Goal: Task Accomplishment & Management: Use online tool/utility

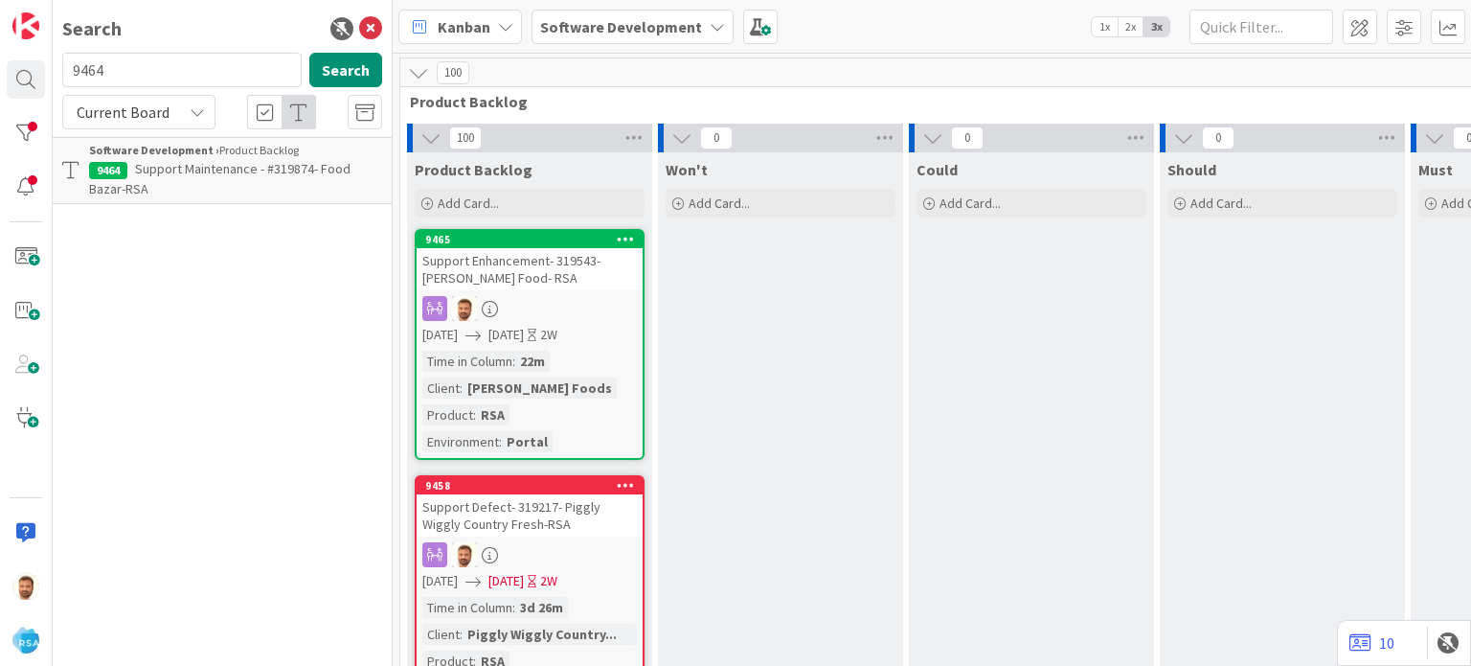
scroll to position [378, 2165]
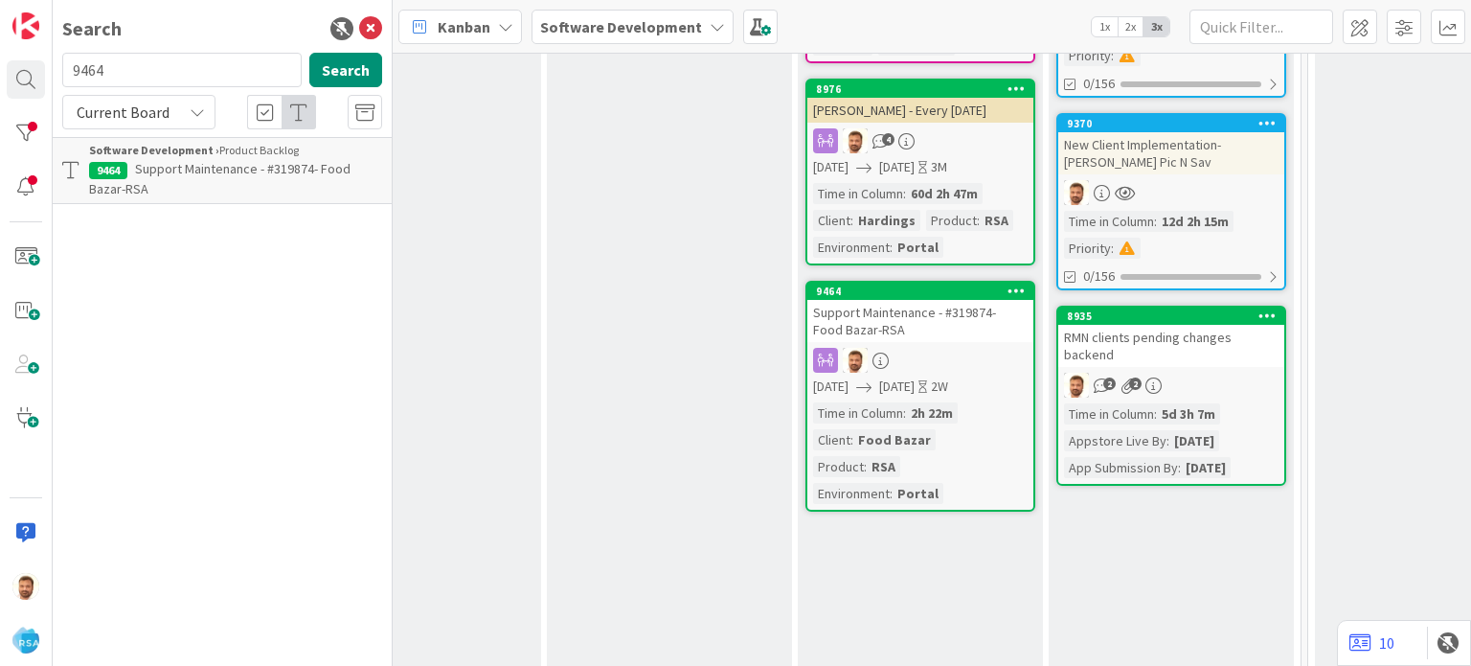
click at [260, 175] on span "Support Maintenance - #319874- Food Bazar-RSA" at bounding box center [219, 178] width 261 height 37
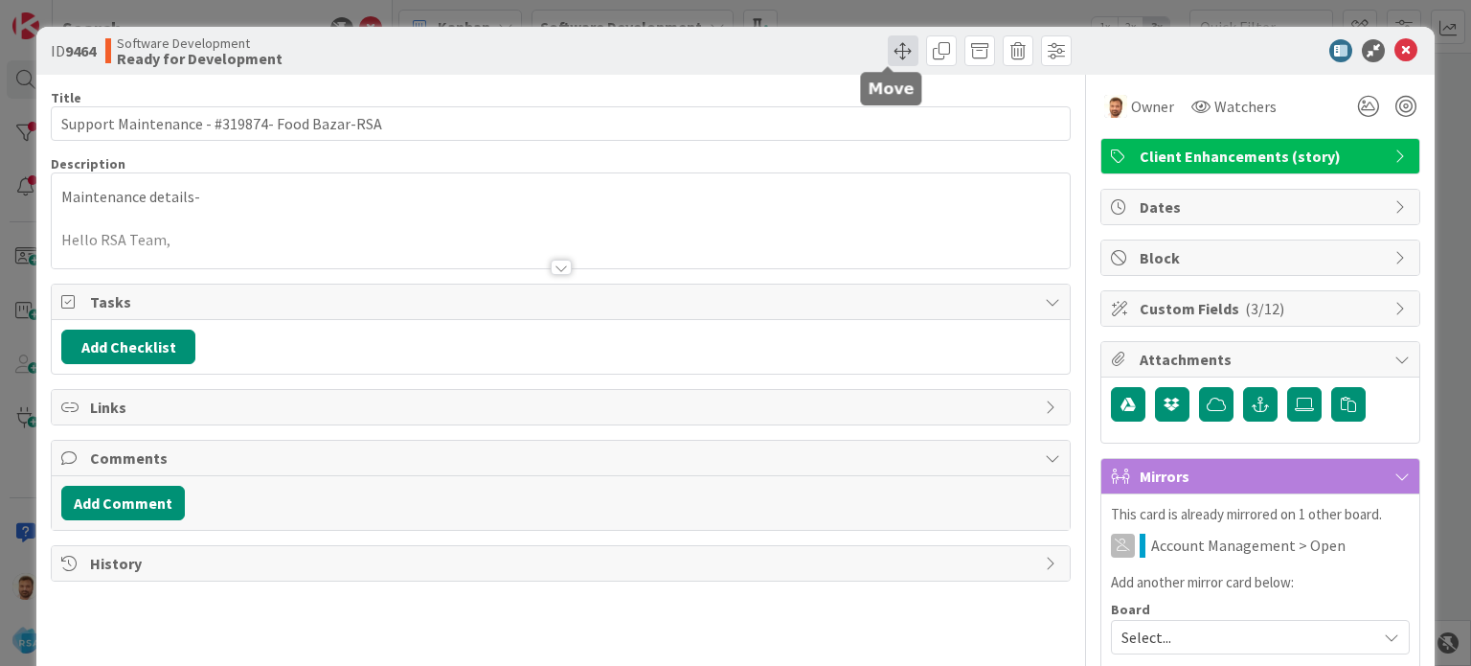
click at [888, 44] on span at bounding box center [903, 50] width 31 height 31
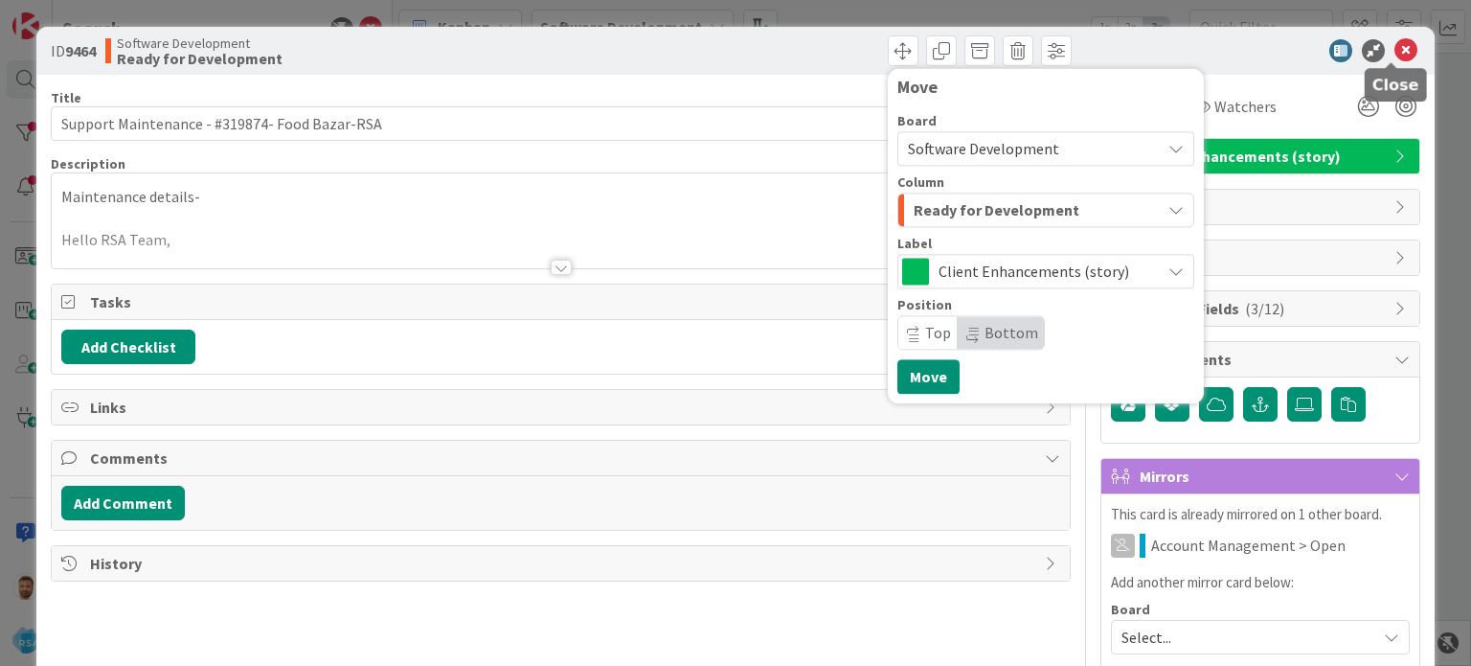
click at [1394, 45] on icon at bounding box center [1405, 50] width 23 height 23
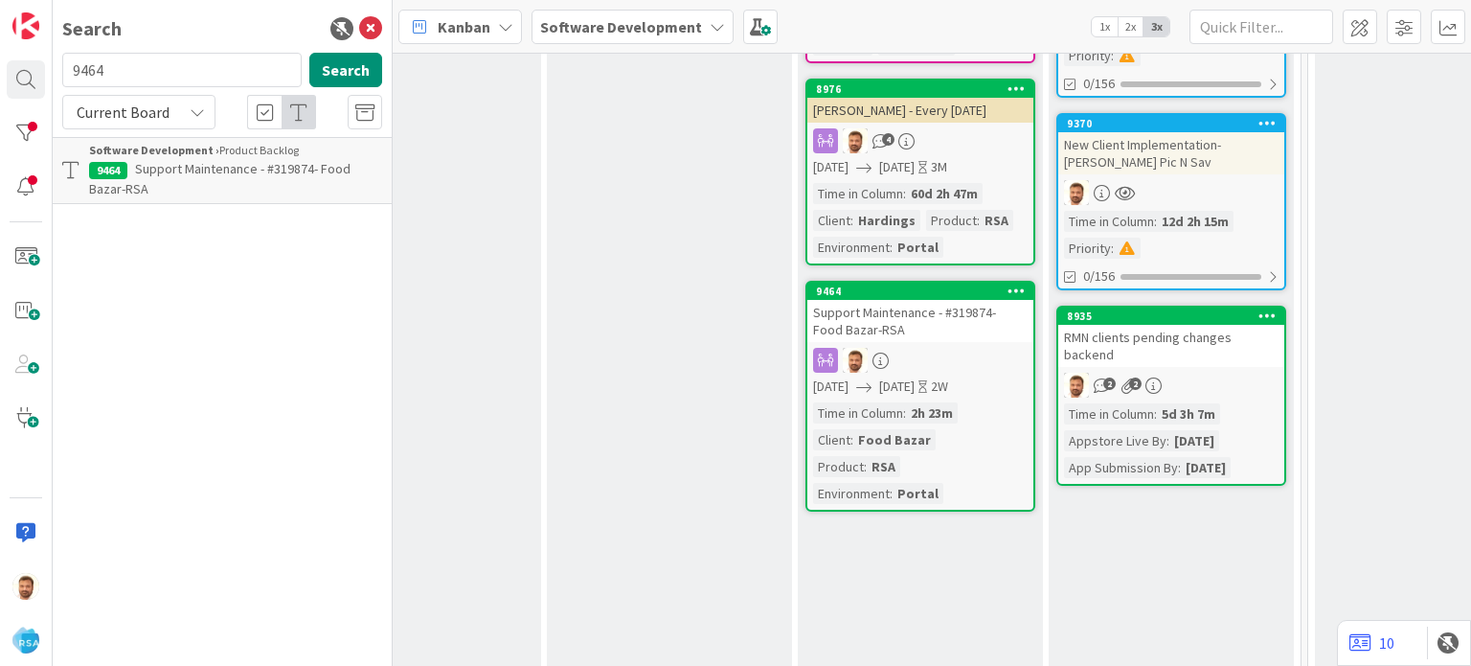
click at [911, 358] on div at bounding box center [920, 360] width 226 height 25
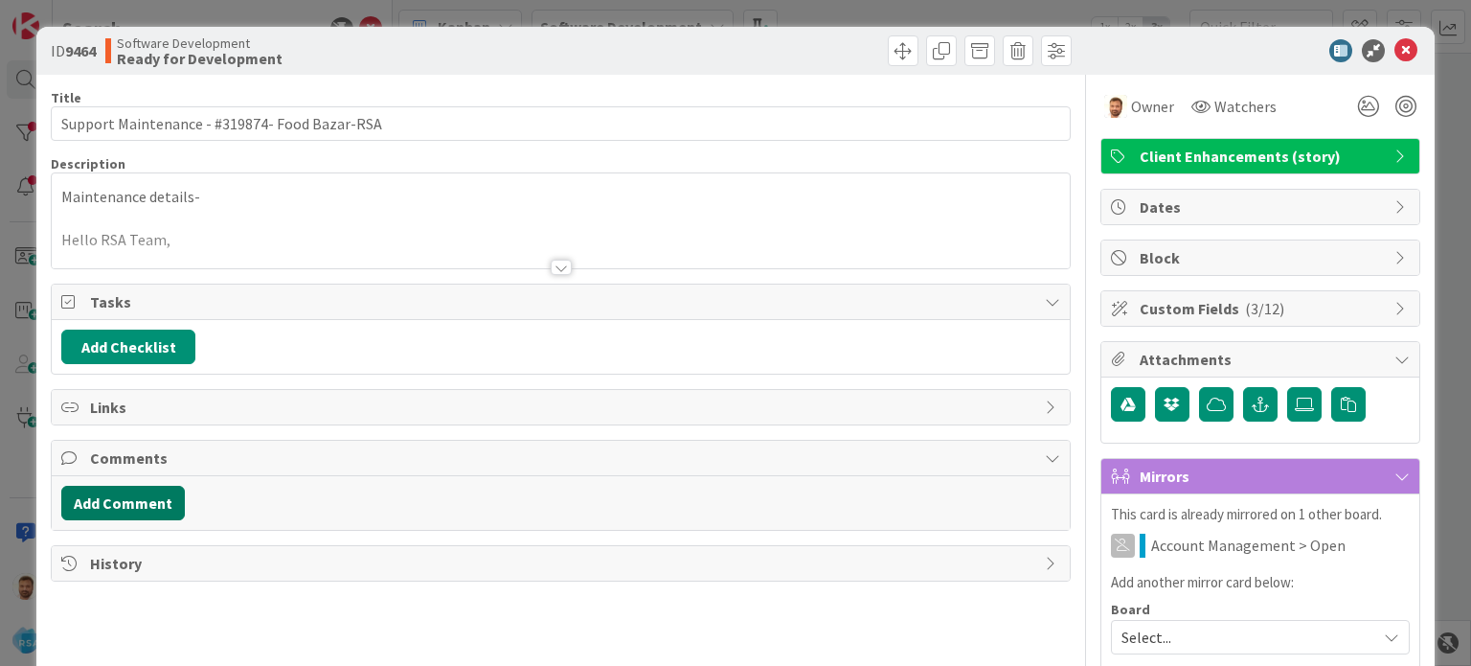
click at [134, 495] on button "Add Comment" at bounding box center [123, 503] width 124 height 34
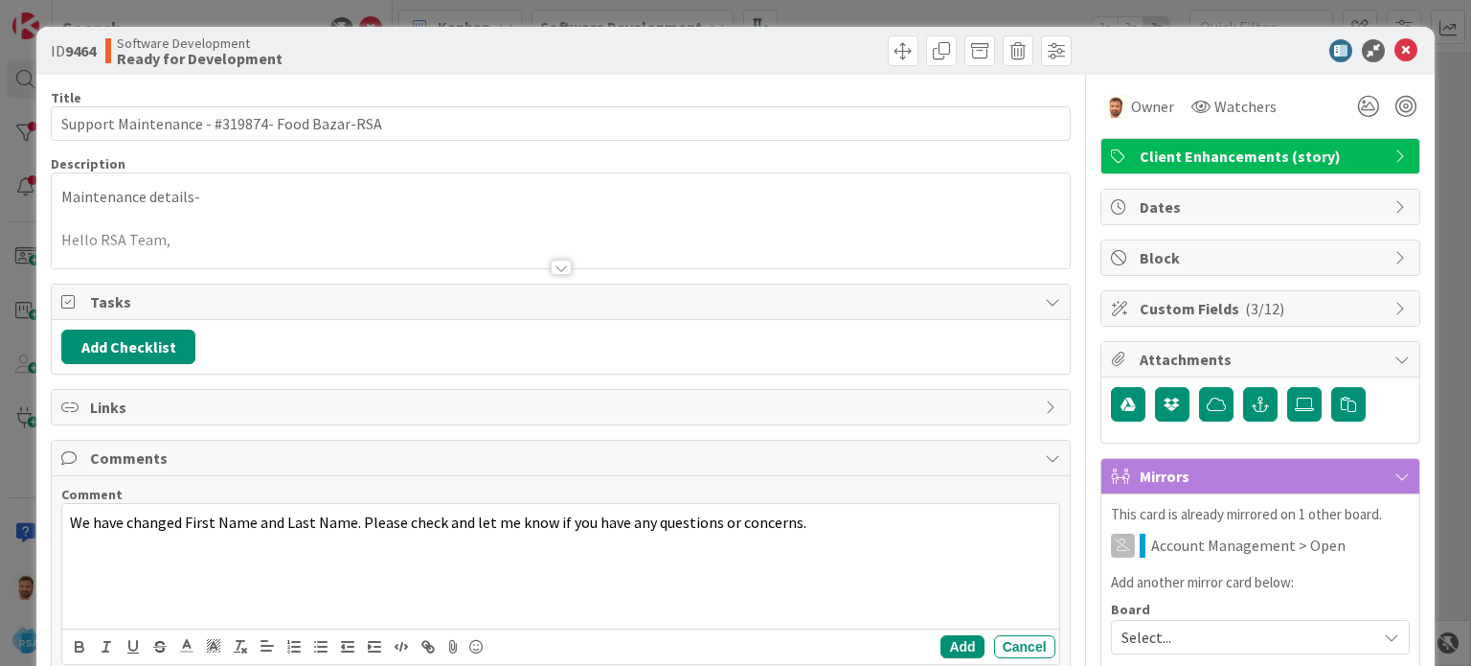
scroll to position [142, 0]
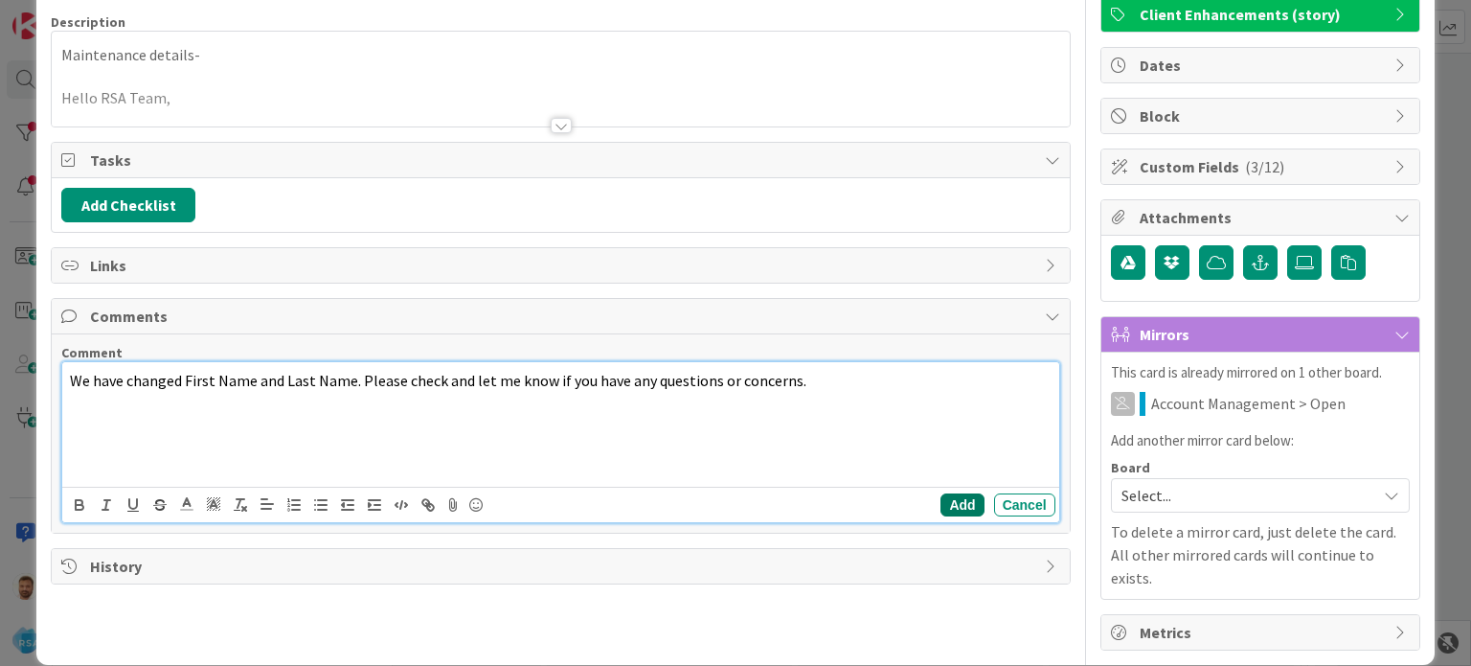
click at [941, 496] on button "Add" at bounding box center [962, 504] width 43 height 23
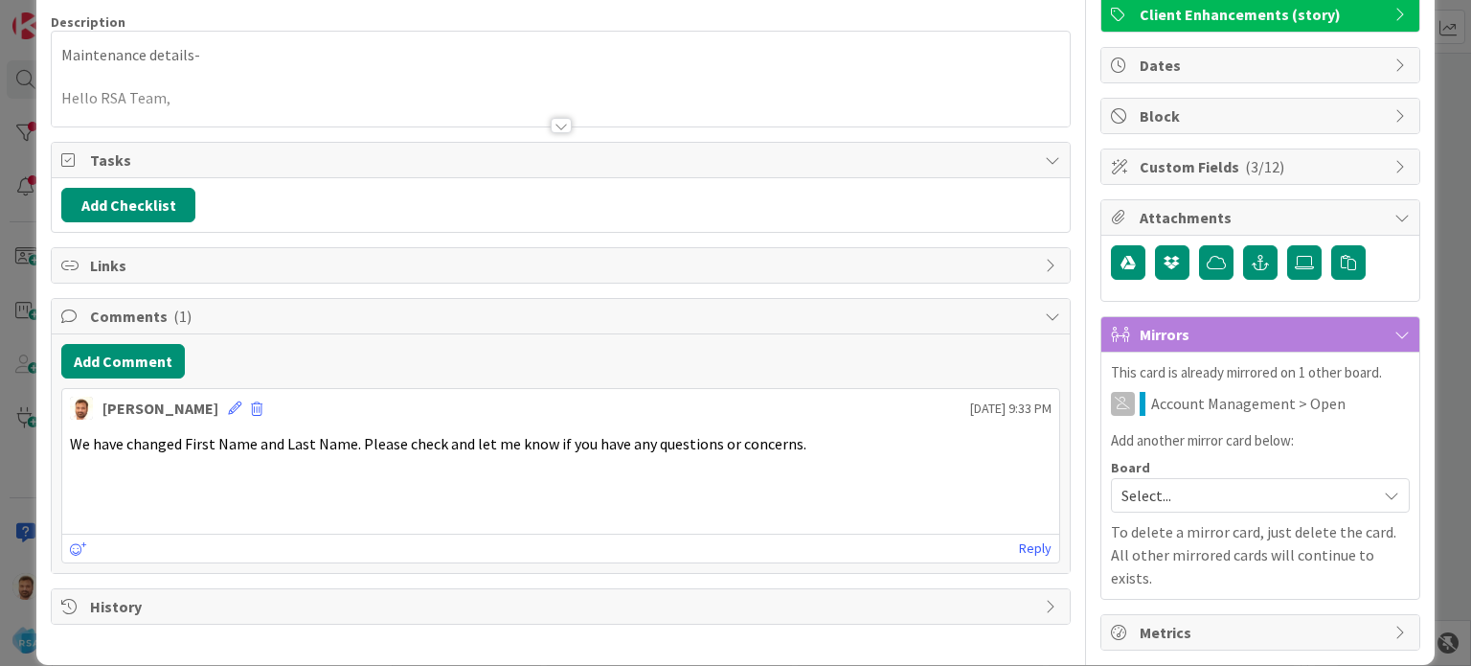
scroll to position [0, 0]
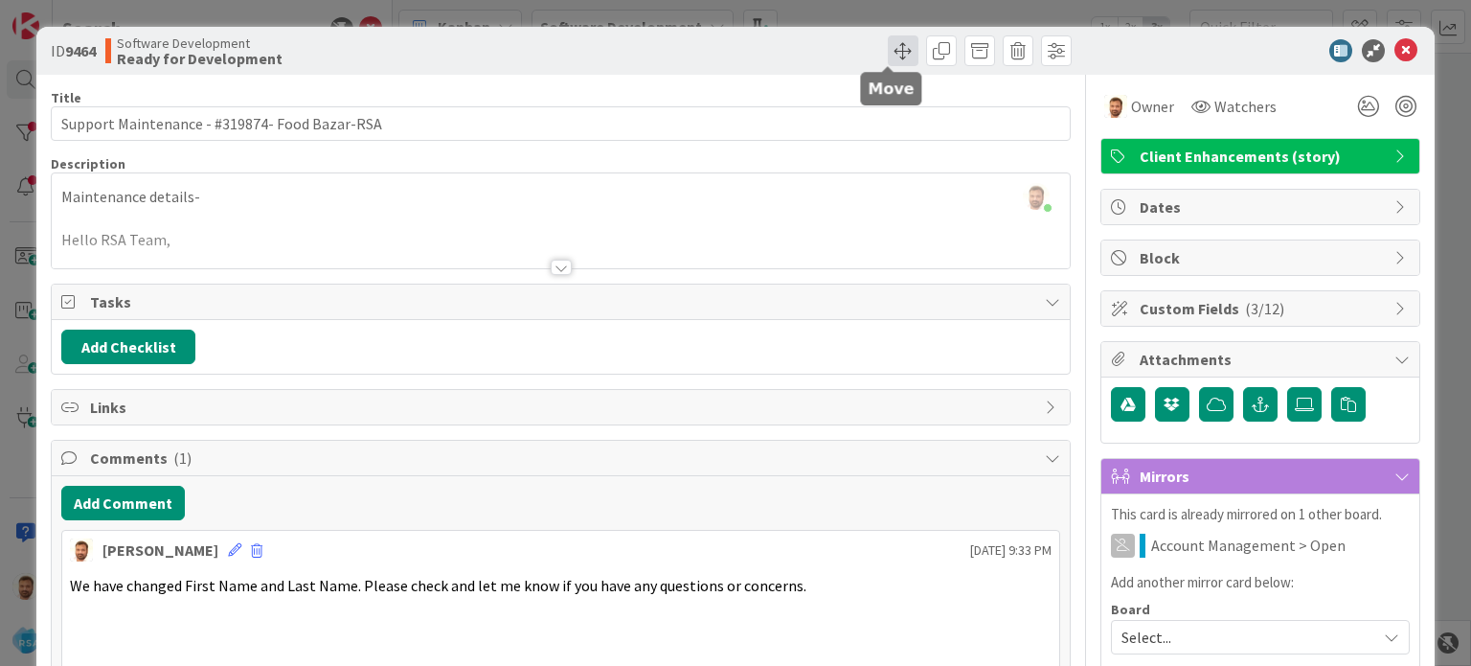
click at [888, 42] on span at bounding box center [903, 50] width 31 height 31
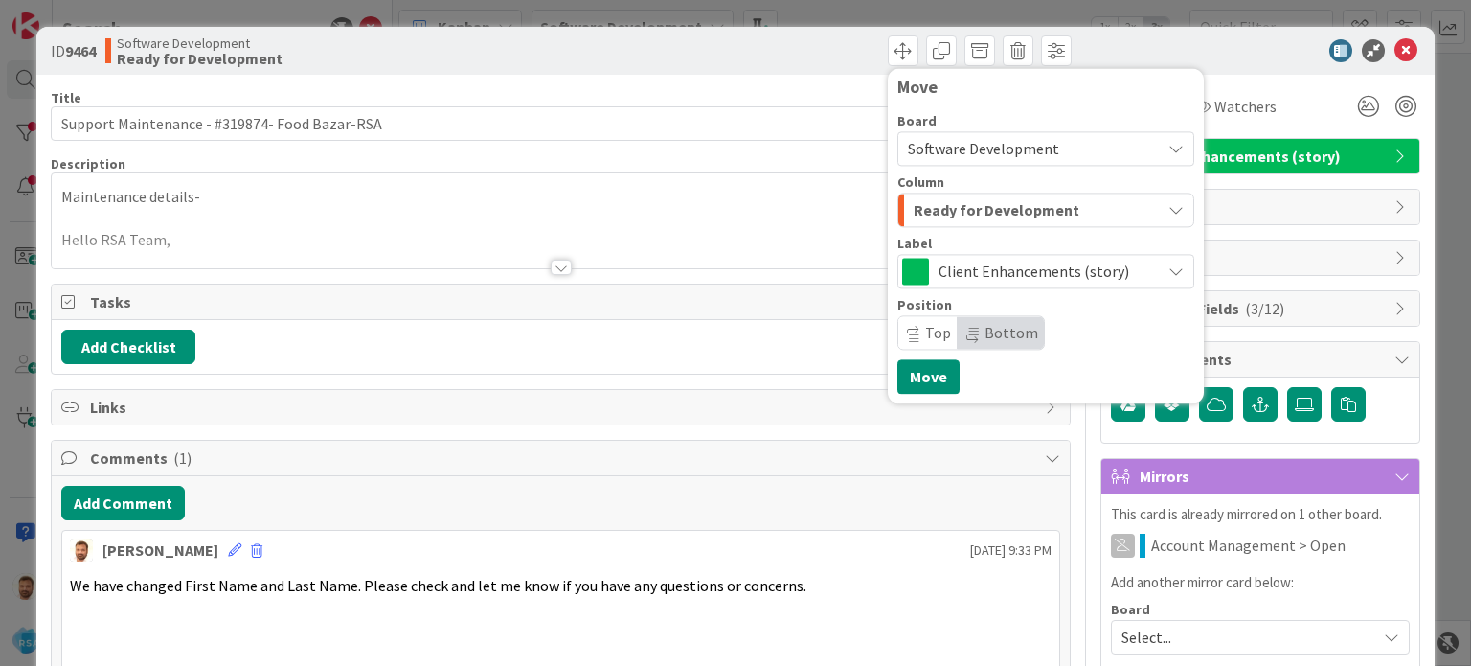
click at [967, 218] on span "Ready for Development" at bounding box center [997, 209] width 166 height 25
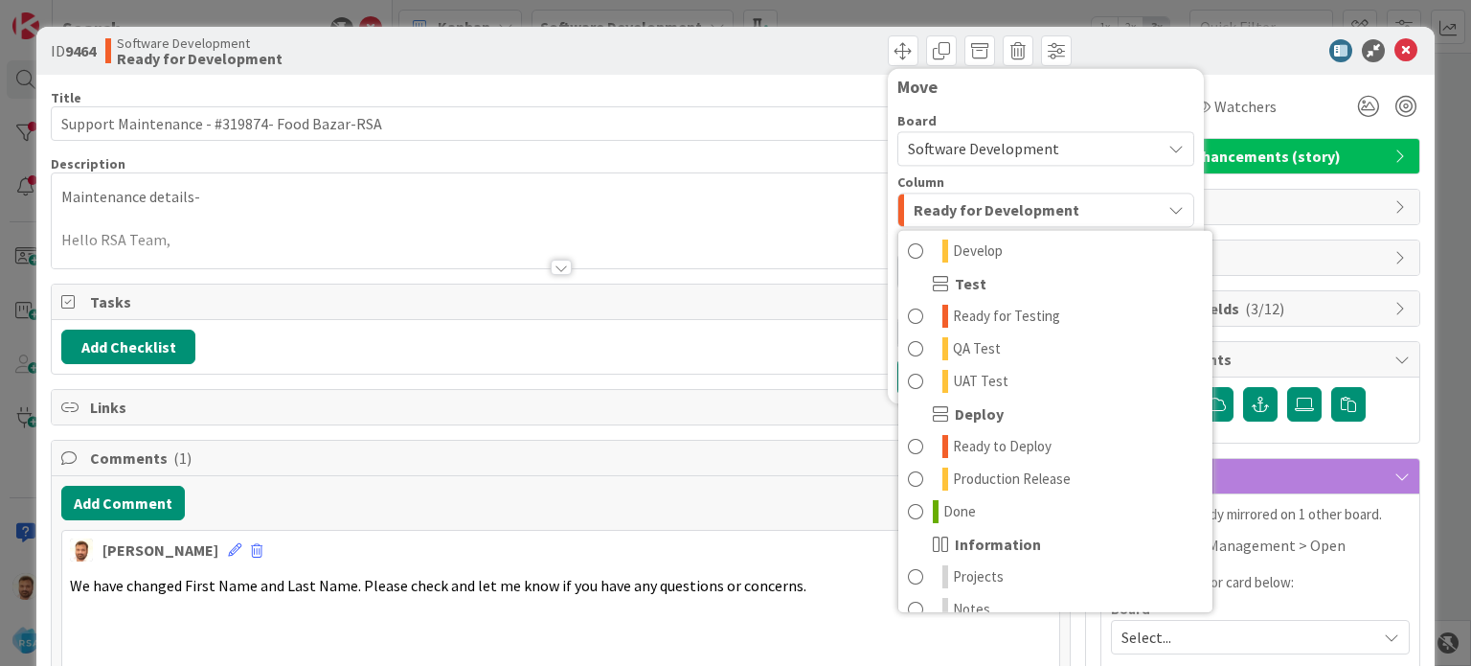
scroll to position [545, 0]
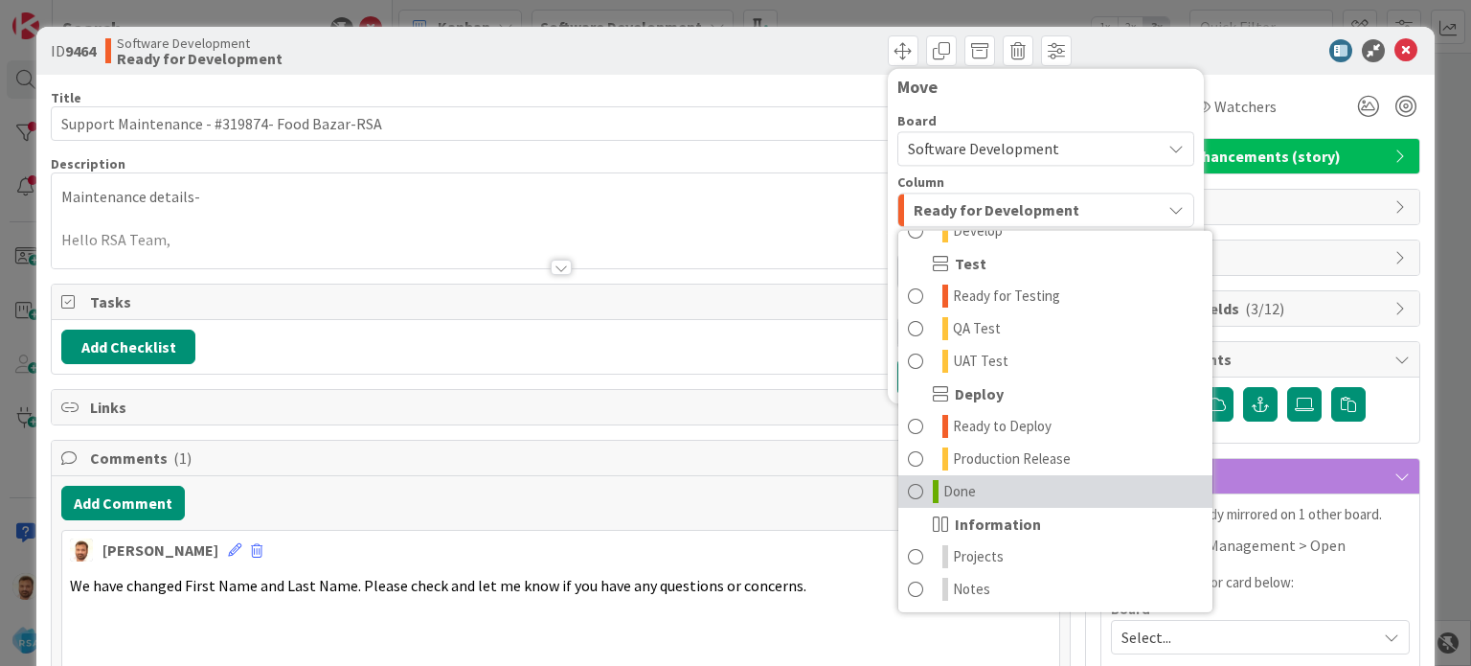
click at [908, 491] on span at bounding box center [915, 491] width 15 height 23
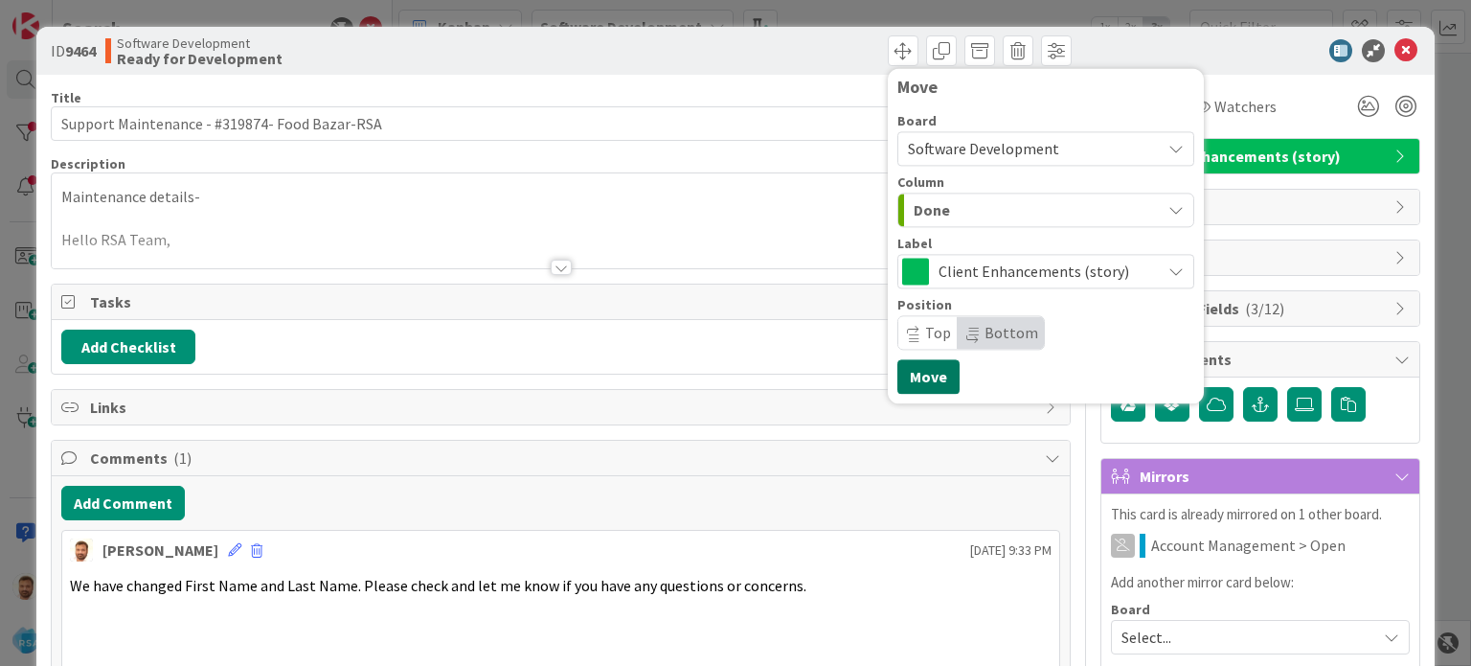
click at [917, 378] on button "Move" at bounding box center [928, 376] width 62 height 34
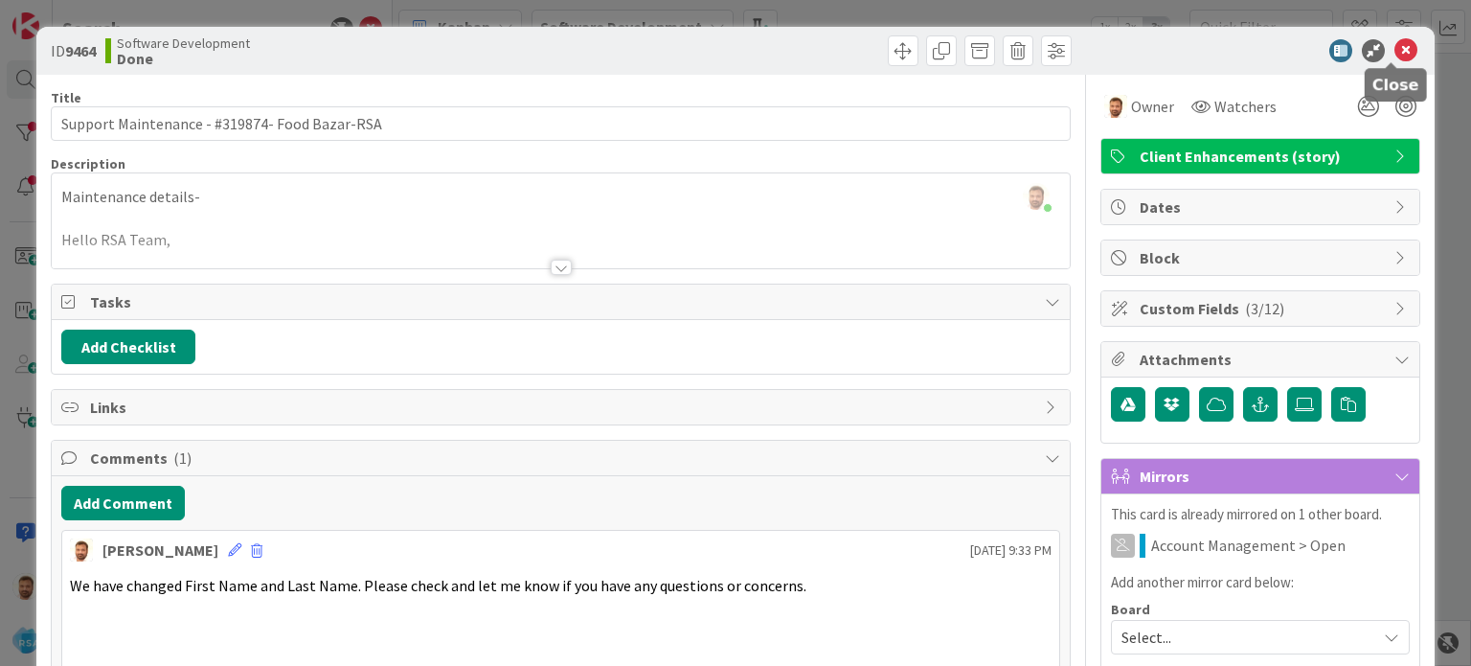
click at [1395, 45] on icon at bounding box center [1405, 50] width 23 height 23
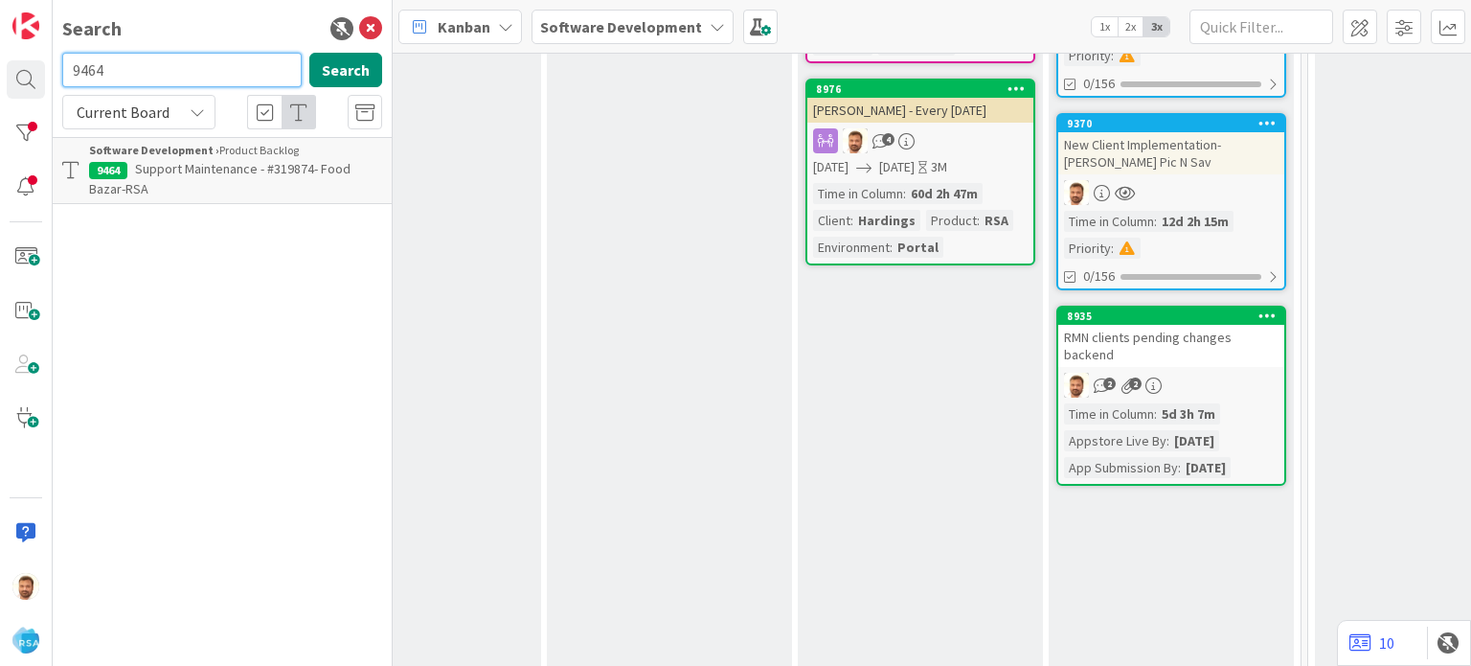
click at [130, 71] on input "9464" at bounding box center [181, 70] width 239 height 34
type input "9457"
click at [162, 178] on p "Support Defect- 319193- Market Fresh [PERSON_NAME]- RSA" at bounding box center [235, 179] width 293 height 40
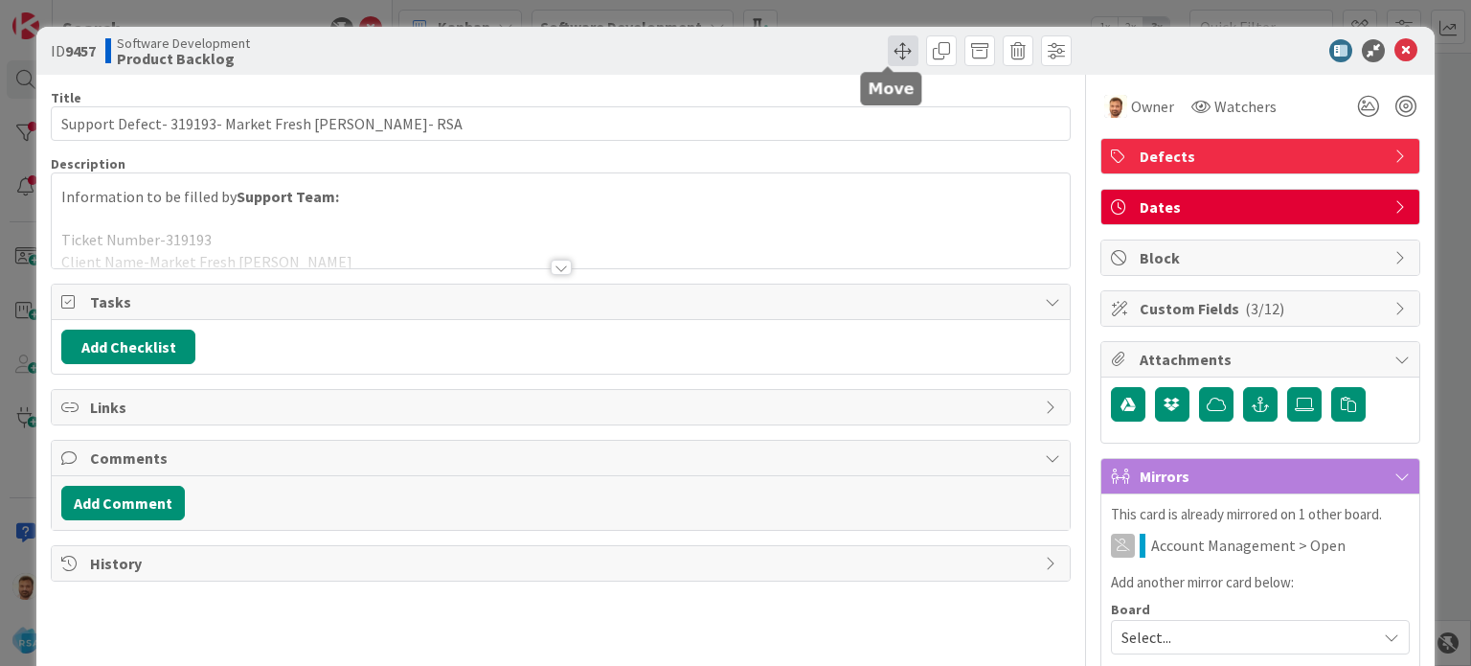
click at [888, 60] on span at bounding box center [903, 50] width 31 height 31
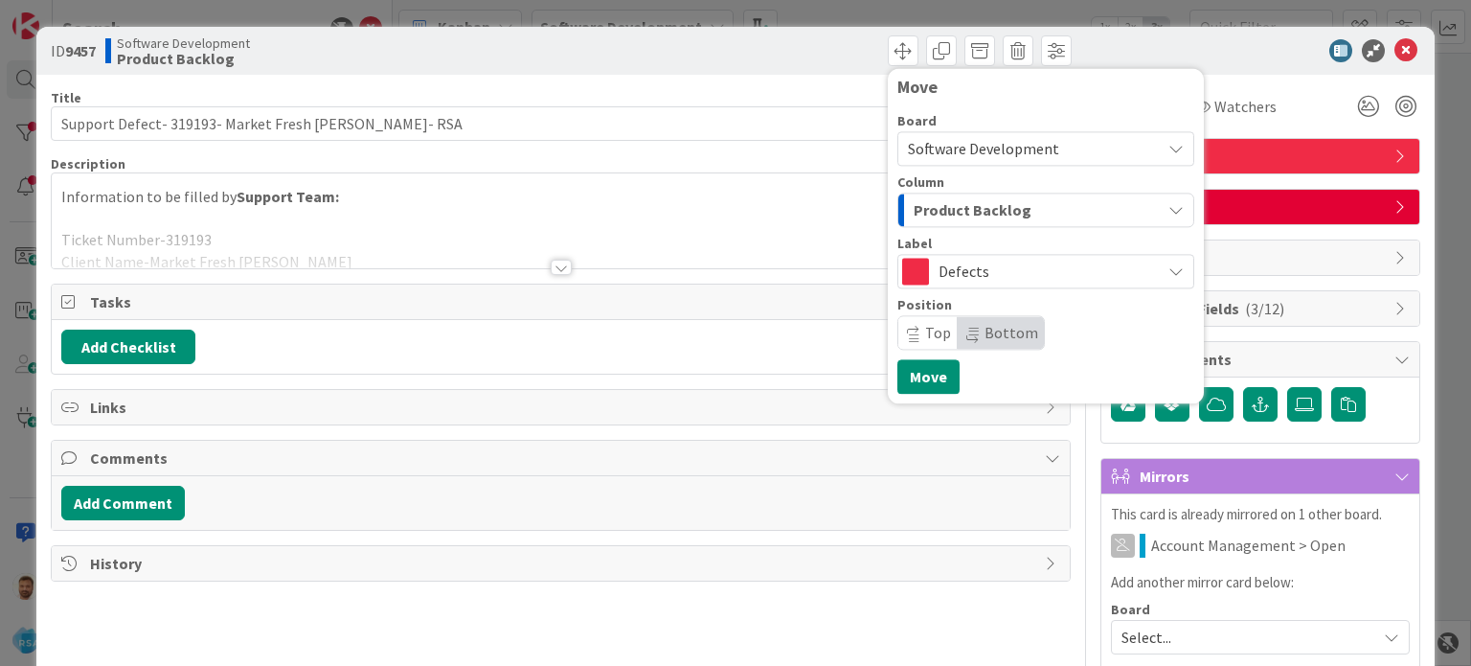
click at [928, 200] on span "Product Backlog" at bounding box center [973, 209] width 118 height 25
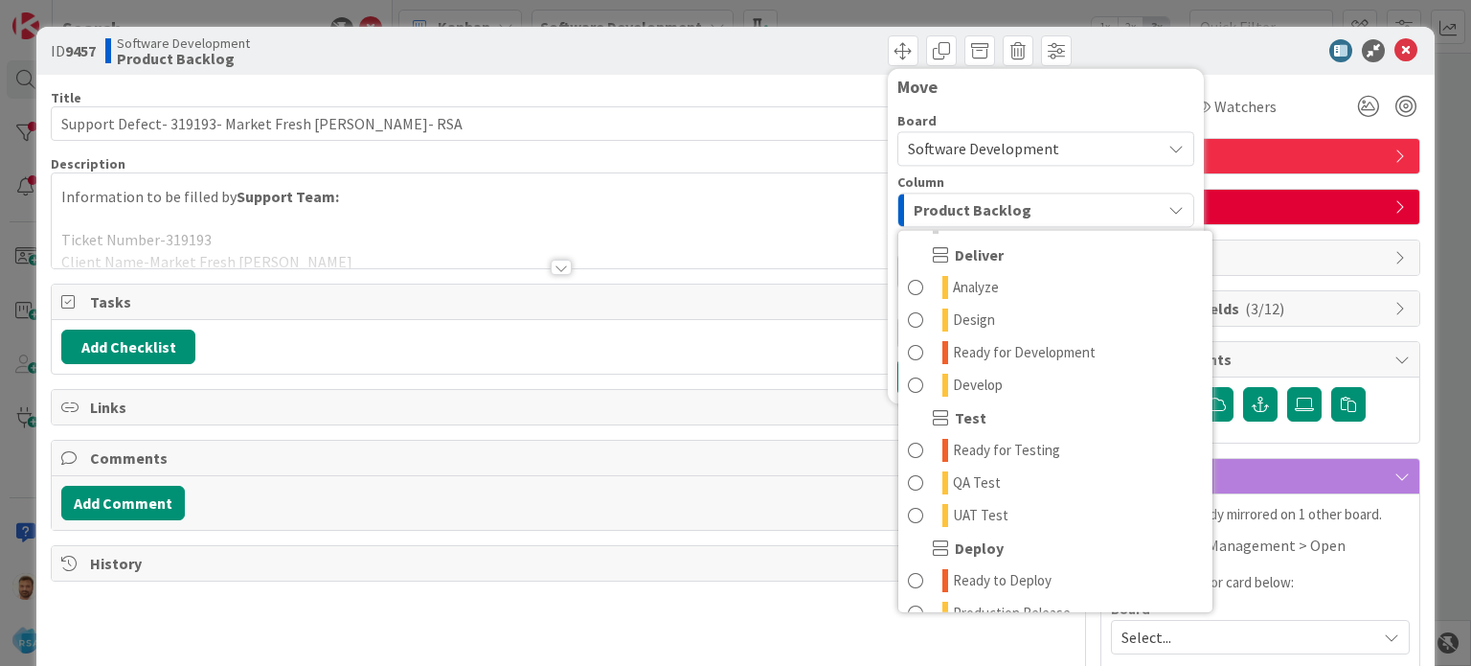
scroll to position [395, 0]
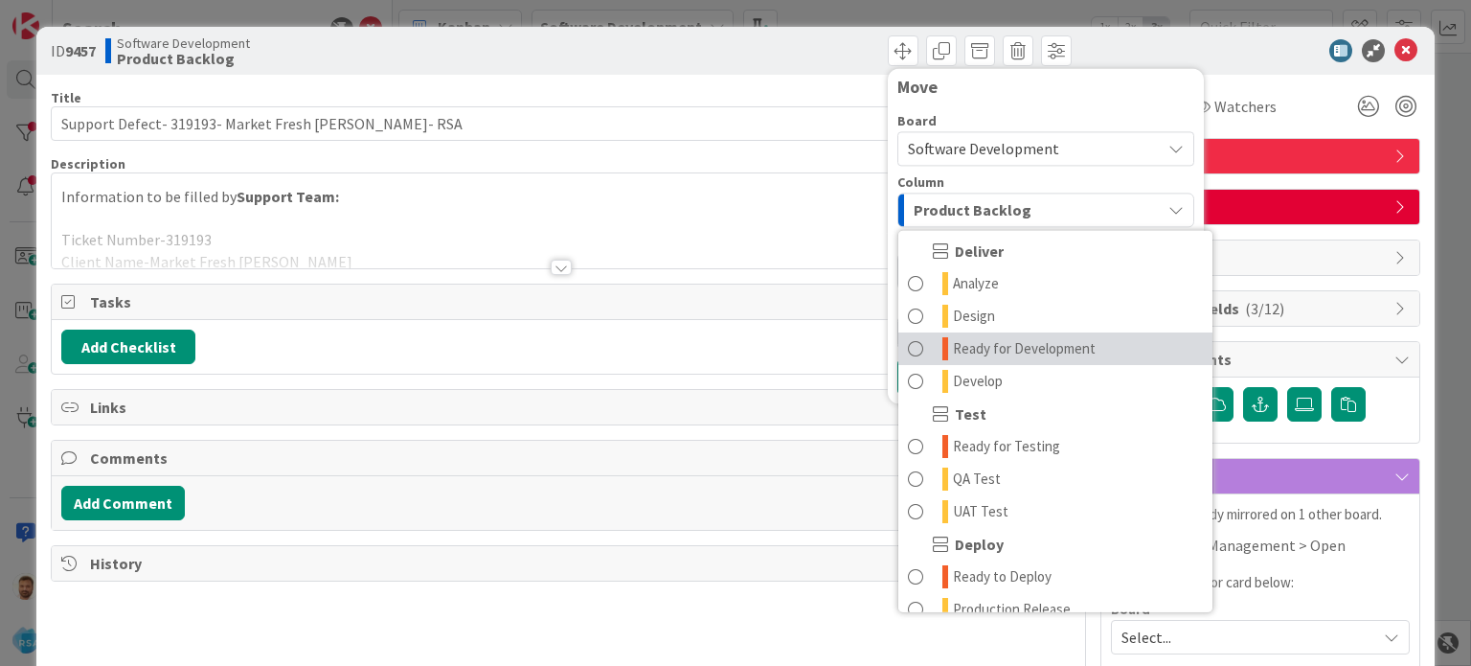
click at [898, 348] on link "Ready for Development" at bounding box center [1055, 348] width 314 height 33
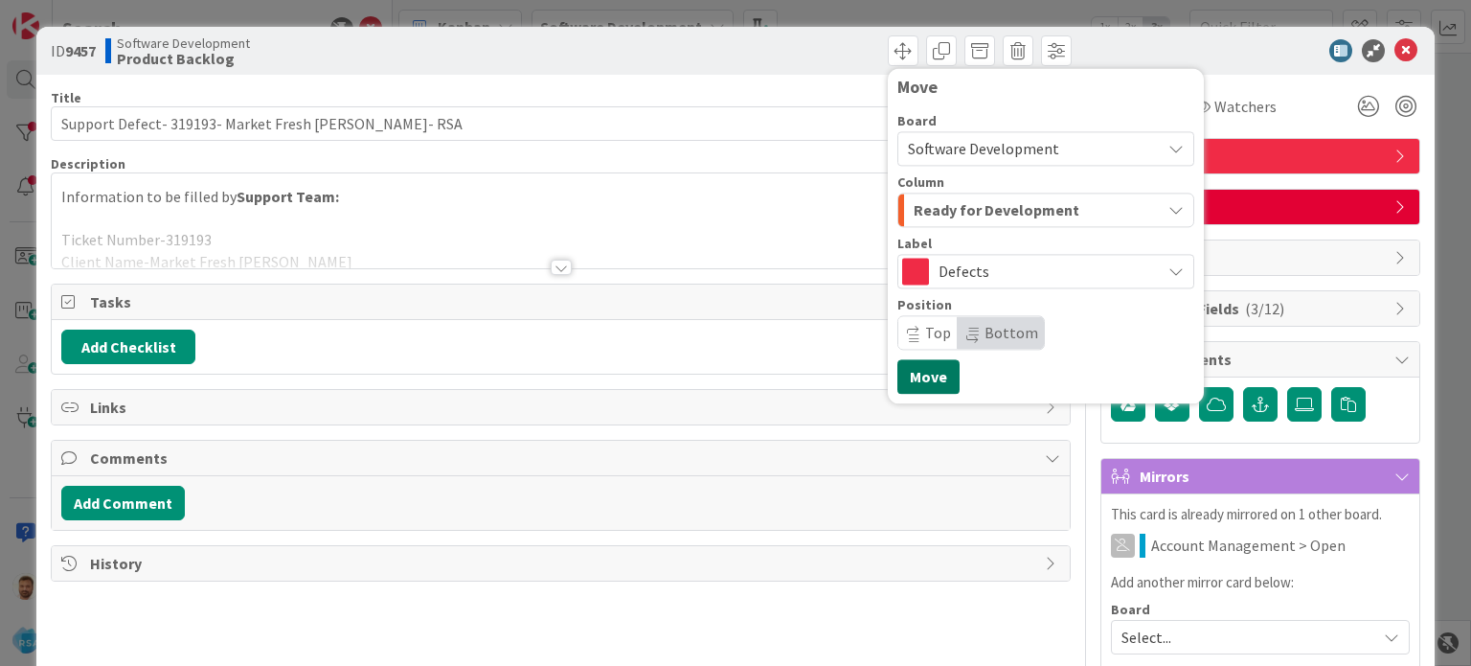
click at [912, 386] on button "Move" at bounding box center [928, 376] width 62 height 34
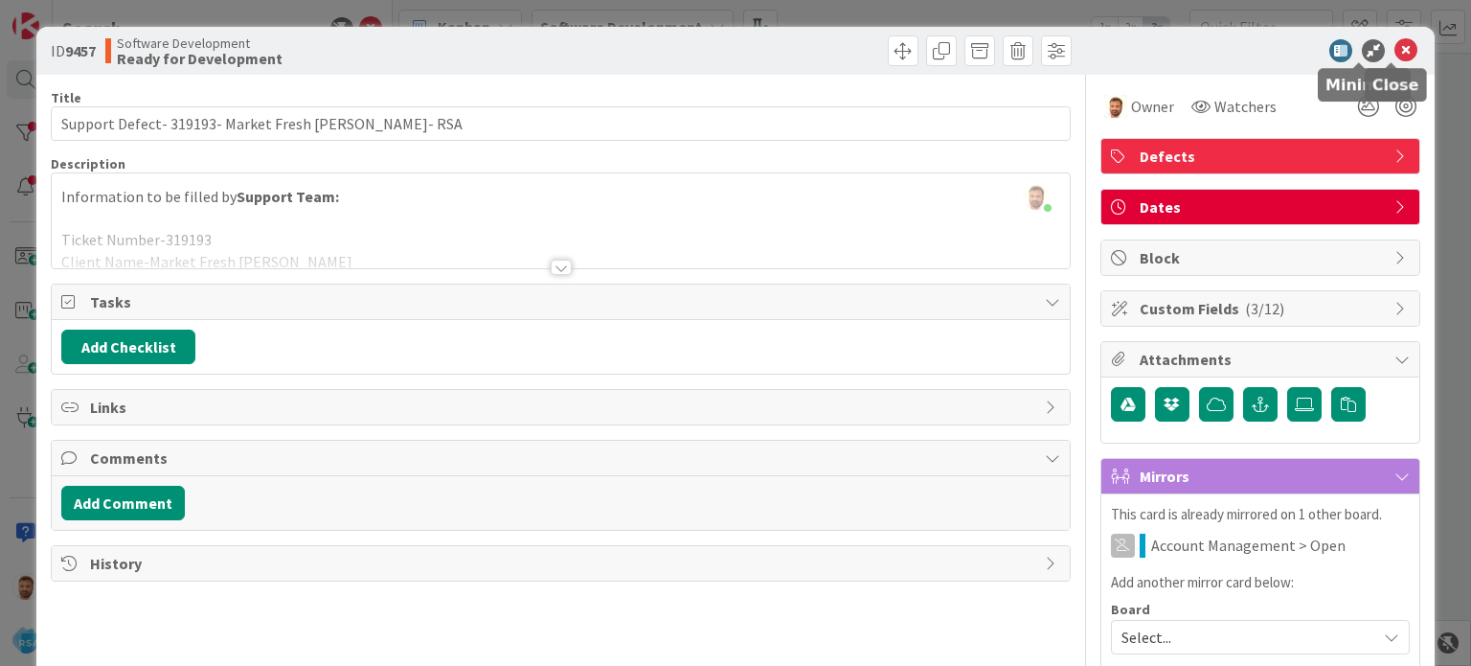
click at [1394, 49] on icon at bounding box center [1405, 50] width 23 height 23
